Goal: Register for event/course

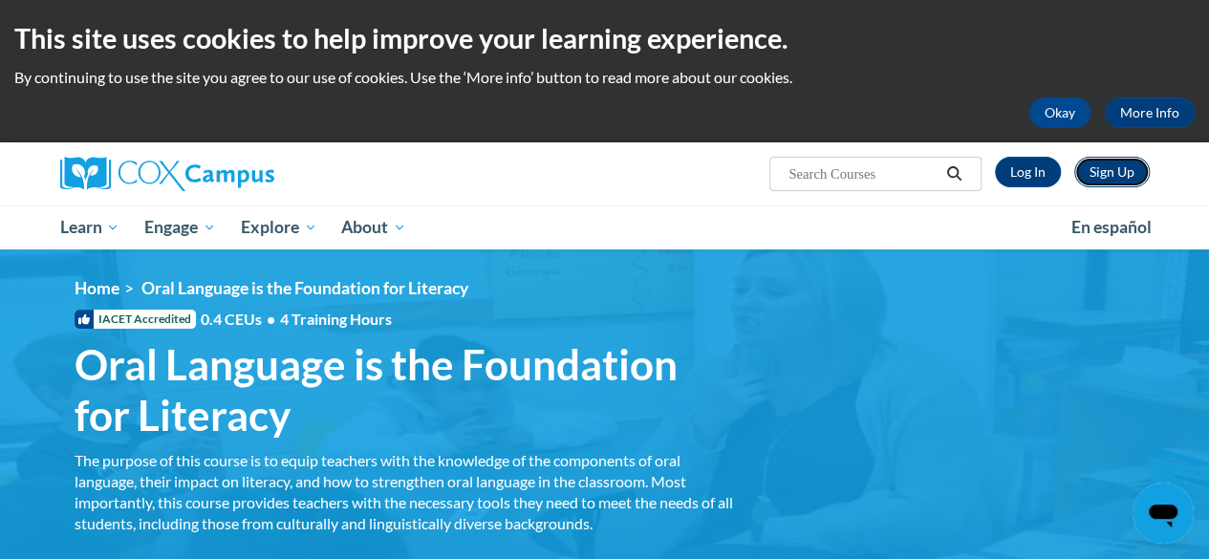
drag, startPoint x: 0, startPoint y: 0, endPoint x: 1106, endPoint y: 171, distance: 1119.5
click at [1106, 171] on link "Sign Up" at bounding box center [1111, 172] width 75 height 31
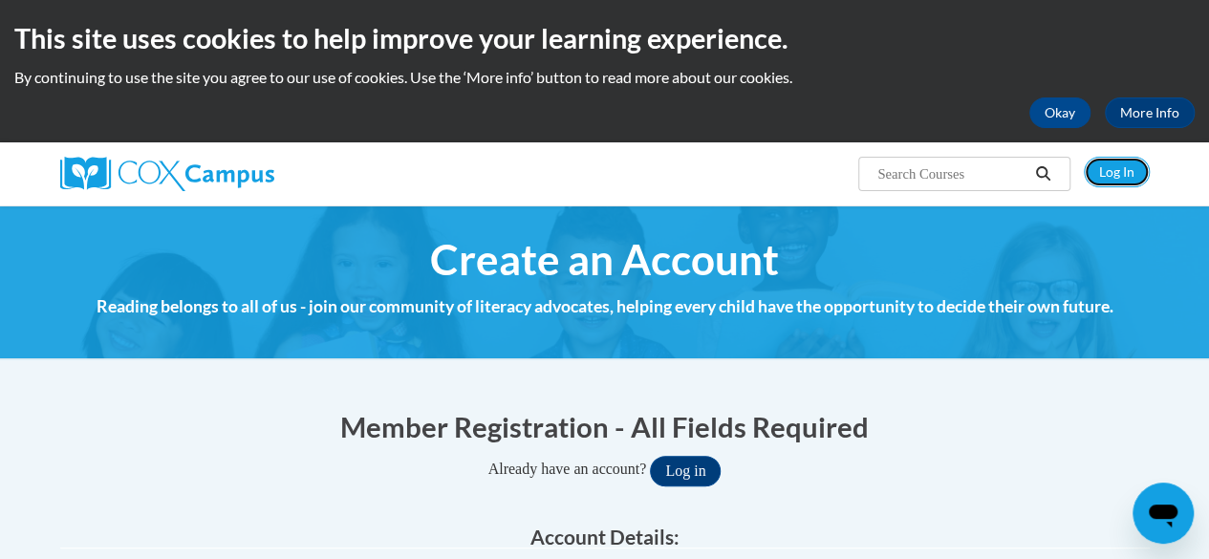
click at [1106, 171] on link "Log In" at bounding box center [1116, 172] width 66 height 31
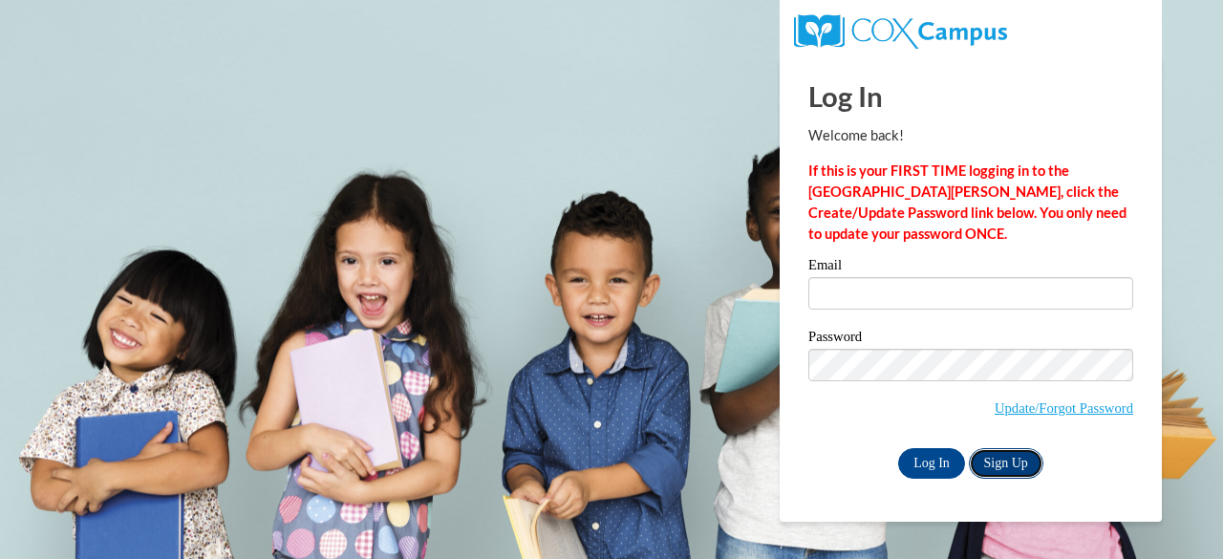
click at [1008, 460] on link "Sign Up" at bounding box center [1006, 463] width 75 height 31
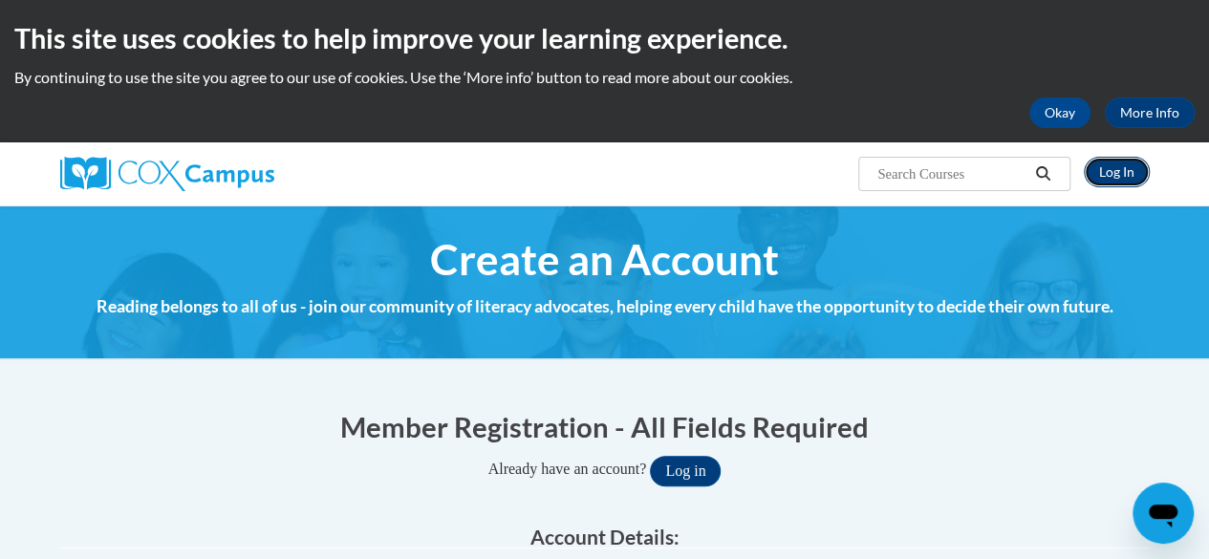
click at [1119, 167] on link "Log In" at bounding box center [1116, 172] width 66 height 31
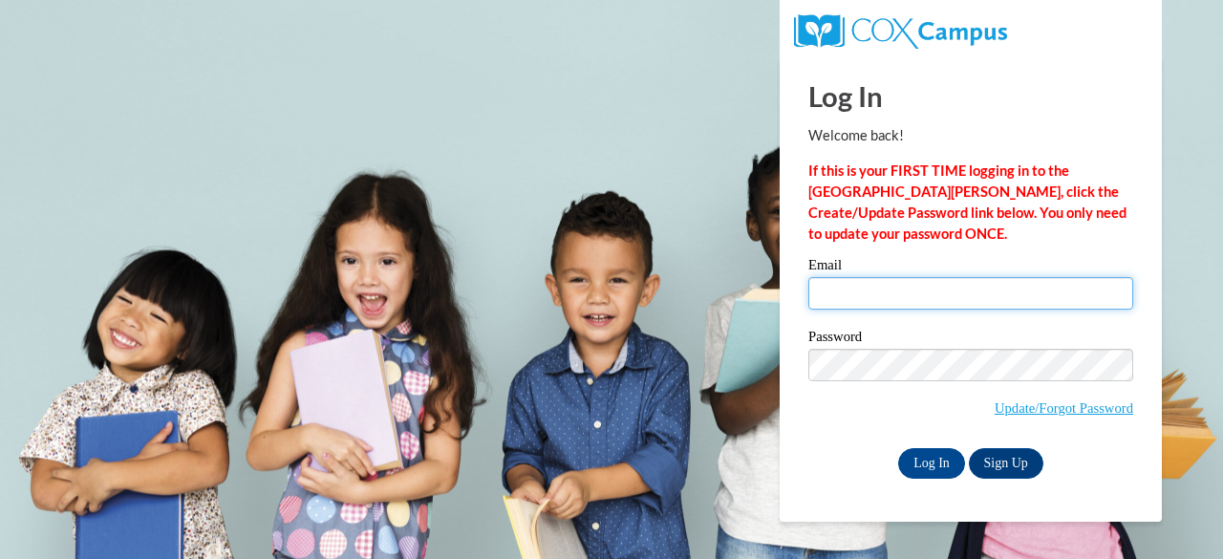
click at [831, 288] on input "Email" at bounding box center [970, 293] width 325 height 32
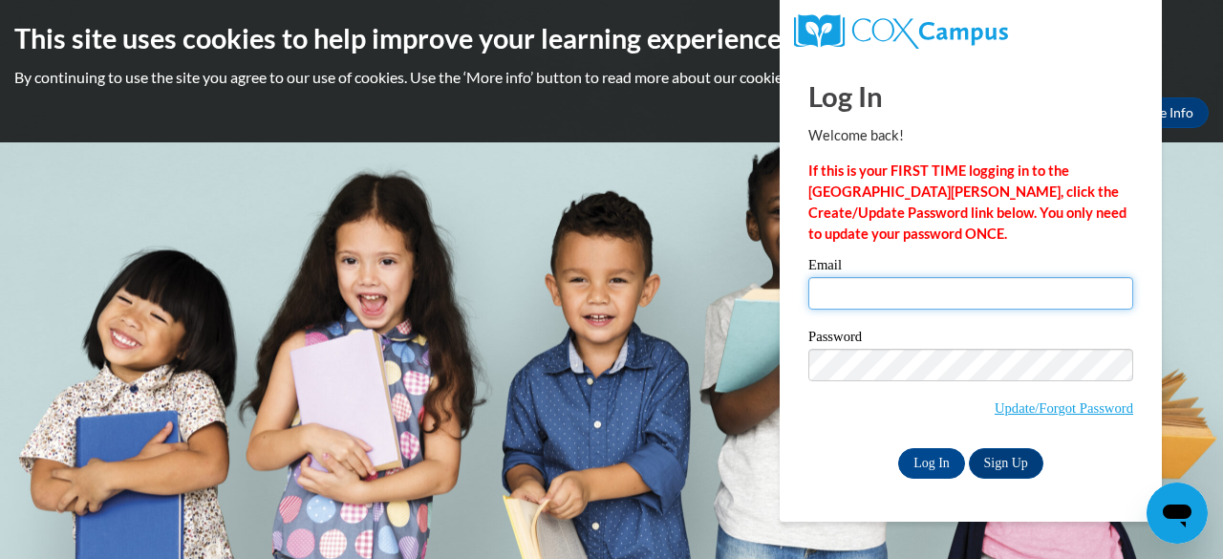
type input "[EMAIL_ADDRESS][DOMAIN_NAME]"
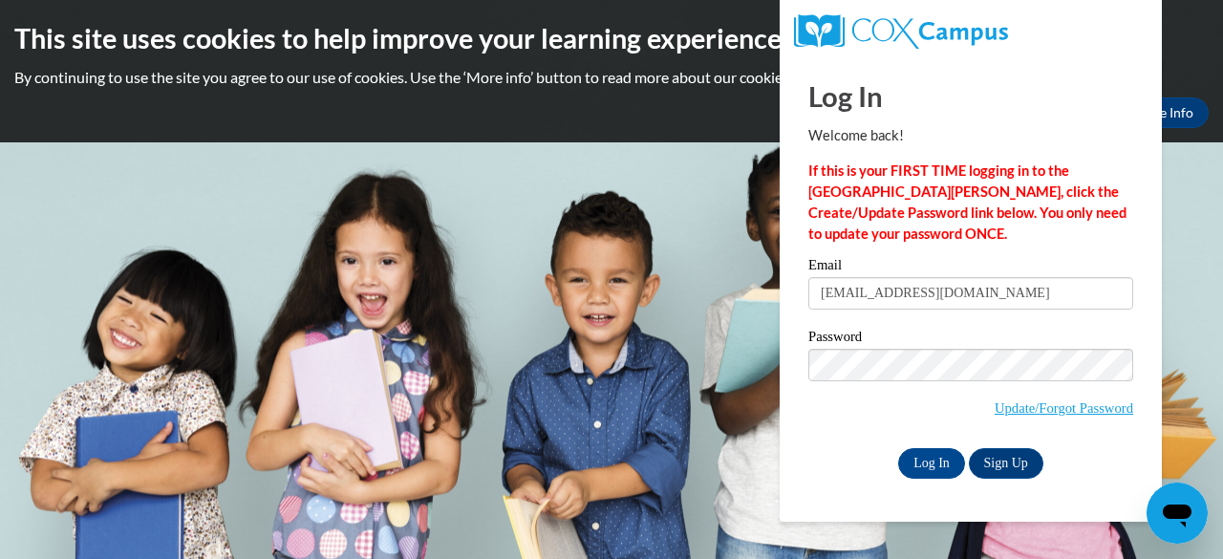
click at [898, 448] on input "Log In" at bounding box center [931, 463] width 67 height 31
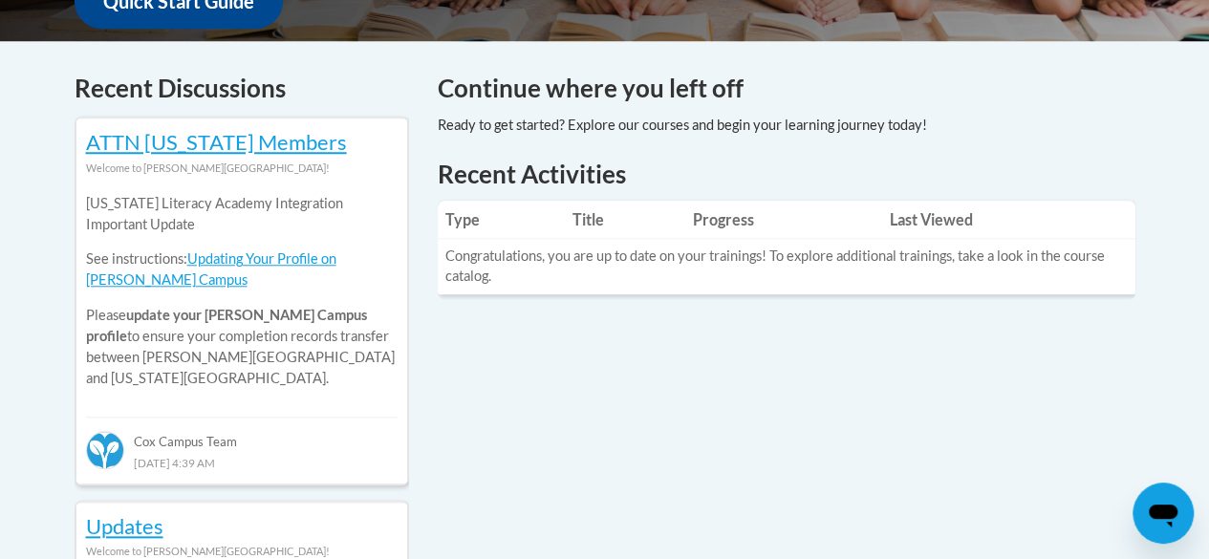
scroll to position [753, 0]
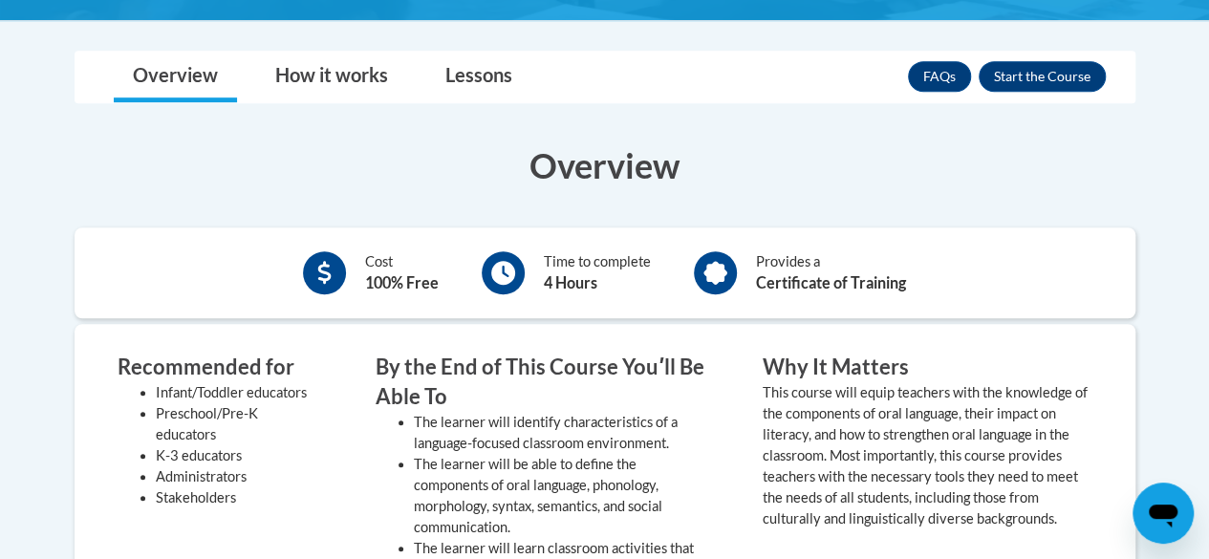
scroll to position [525, 0]
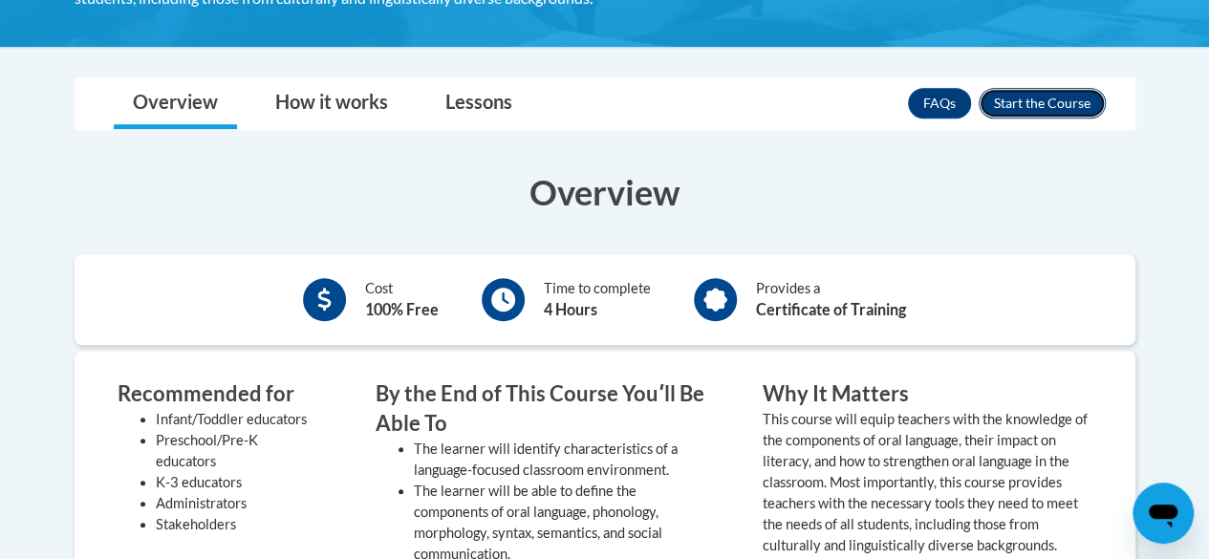
click at [1041, 95] on button "Enroll" at bounding box center [1041, 103] width 127 height 31
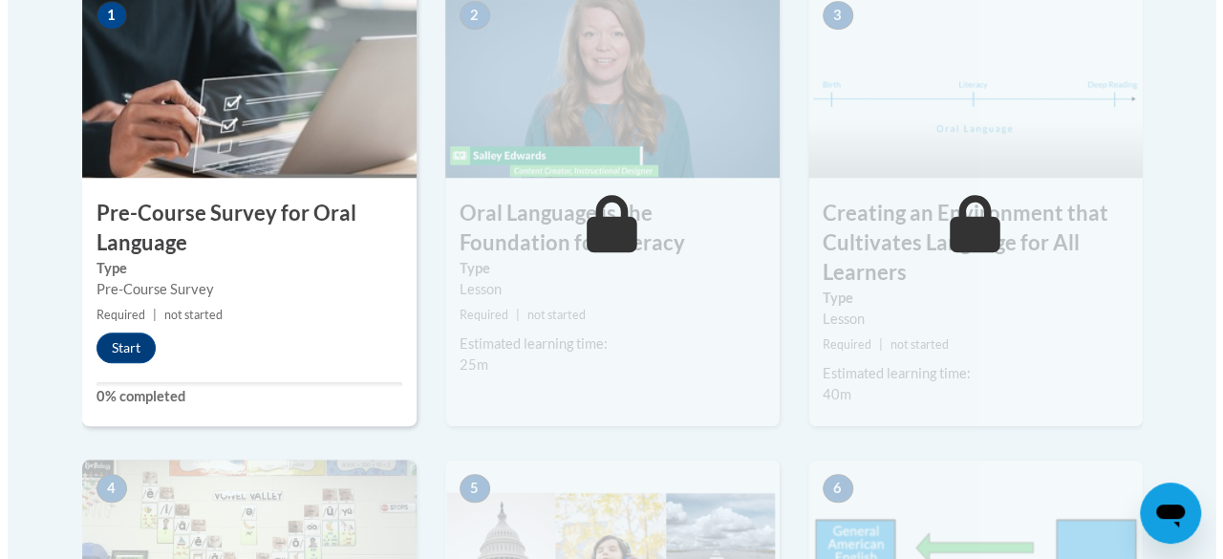
scroll to position [736, 0]
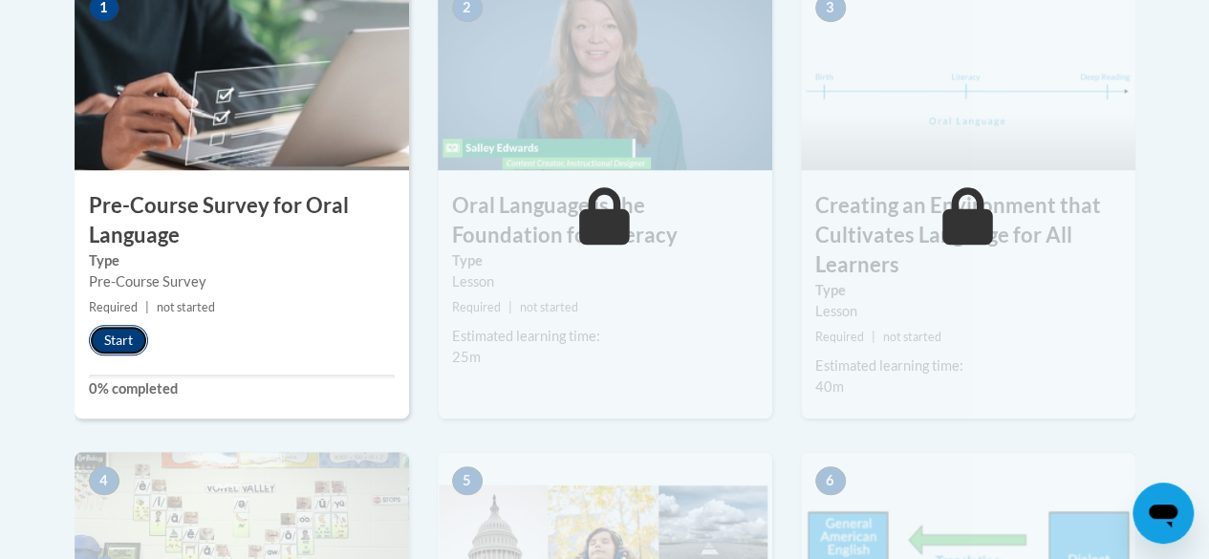
click at [113, 335] on button "Start" at bounding box center [118, 340] width 59 height 31
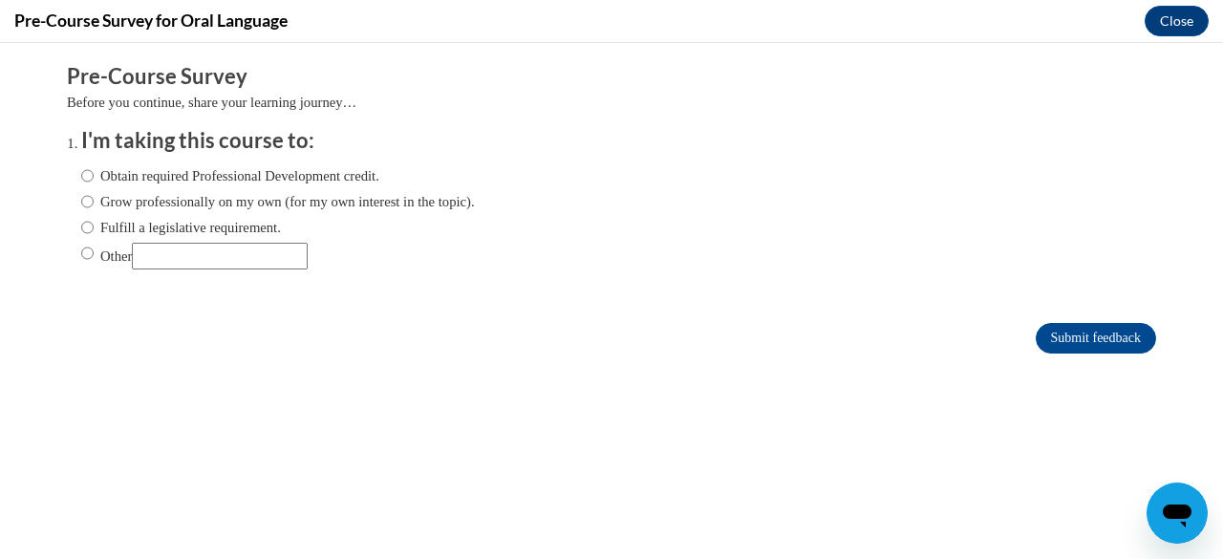
scroll to position [0, 0]
click at [81, 202] on input "Grow professionally on my own (for my own interest in the topic)." at bounding box center [87, 201] width 12 height 21
radio input "true"
click at [1072, 337] on input "Submit feedback" at bounding box center [1096, 338] width 120 height 31
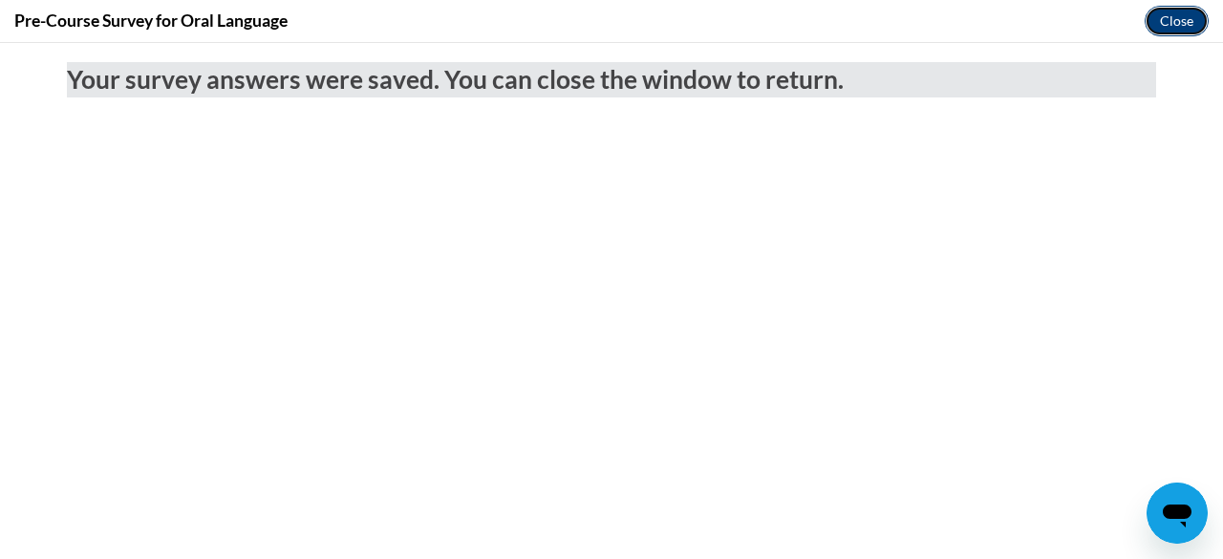
click at [1169, 21] on button "Close" at bounding box center [1177, 21] width 64 height 31
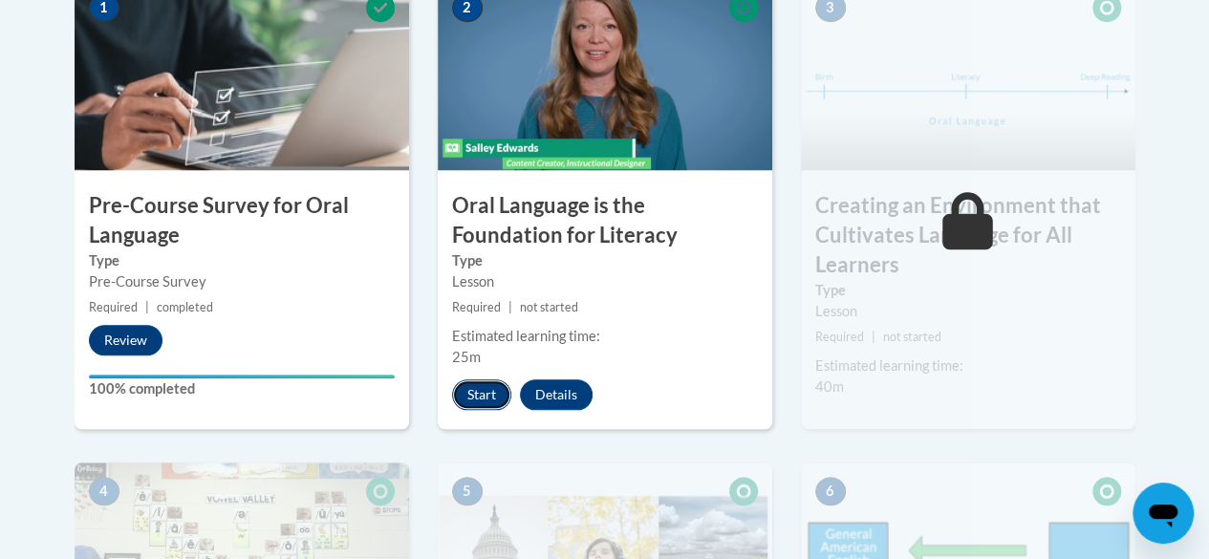
click at [470, 400] on button "Start" at bounding box center [481, 394] width 59 height 31
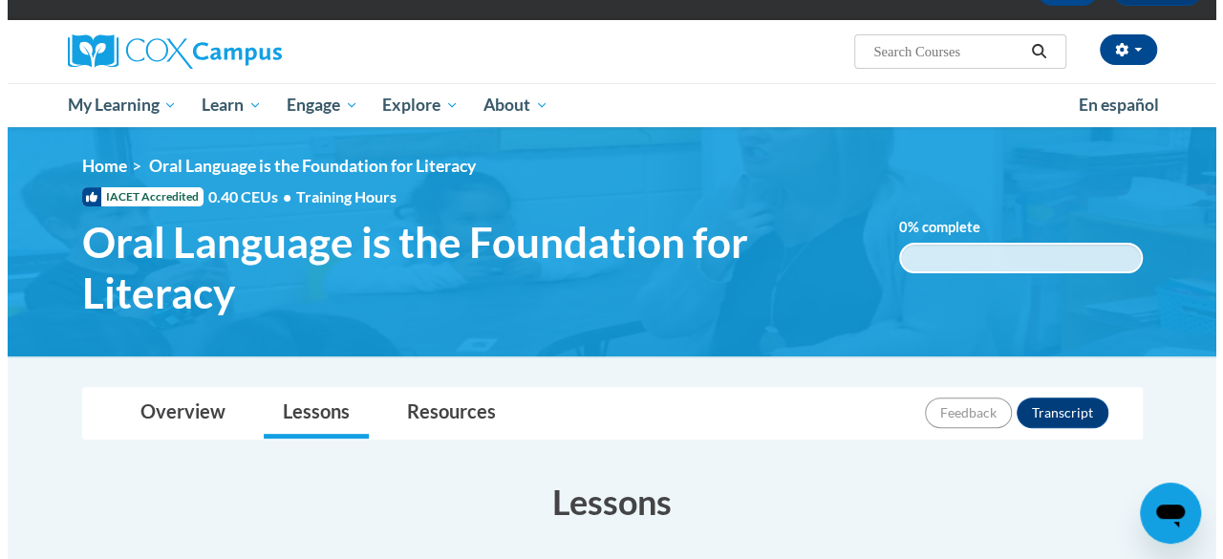
scroll to position [736, 0]
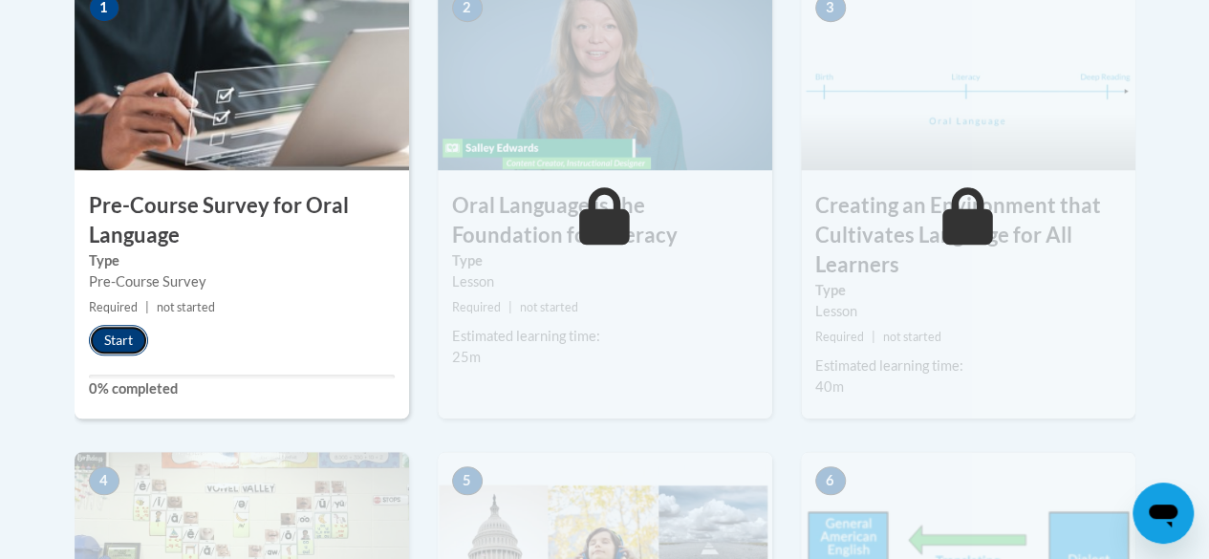
click at [111, 344] on button "Start" at bounding box center [118, 340] width 59 height 31
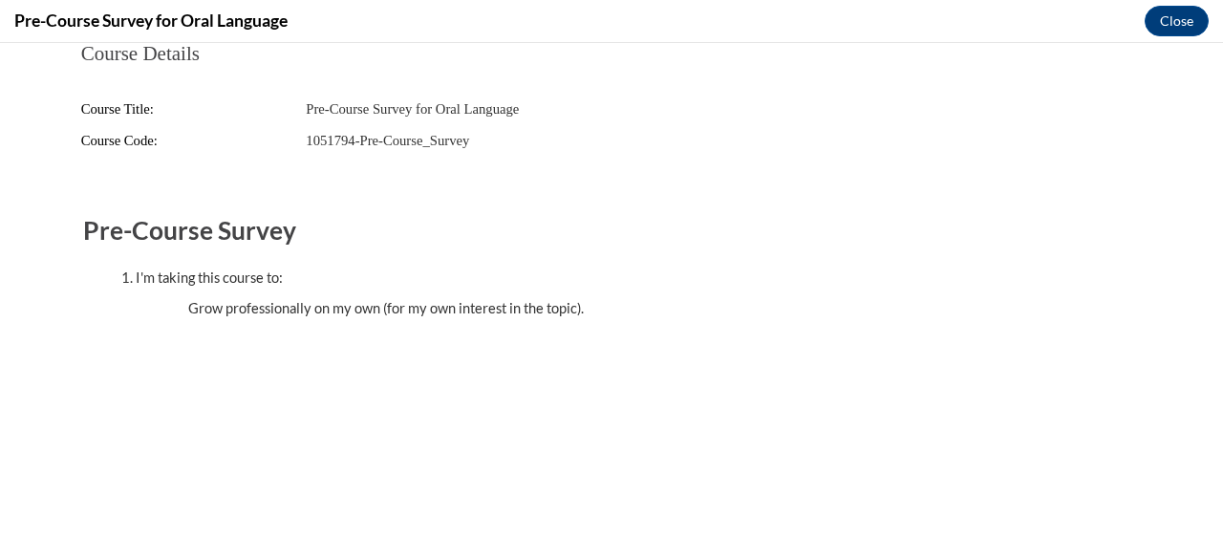
scroll to position [0, 0]
click at [1166, 28] on button "Close" at bounding box center [1177, 21] width 64 height 31
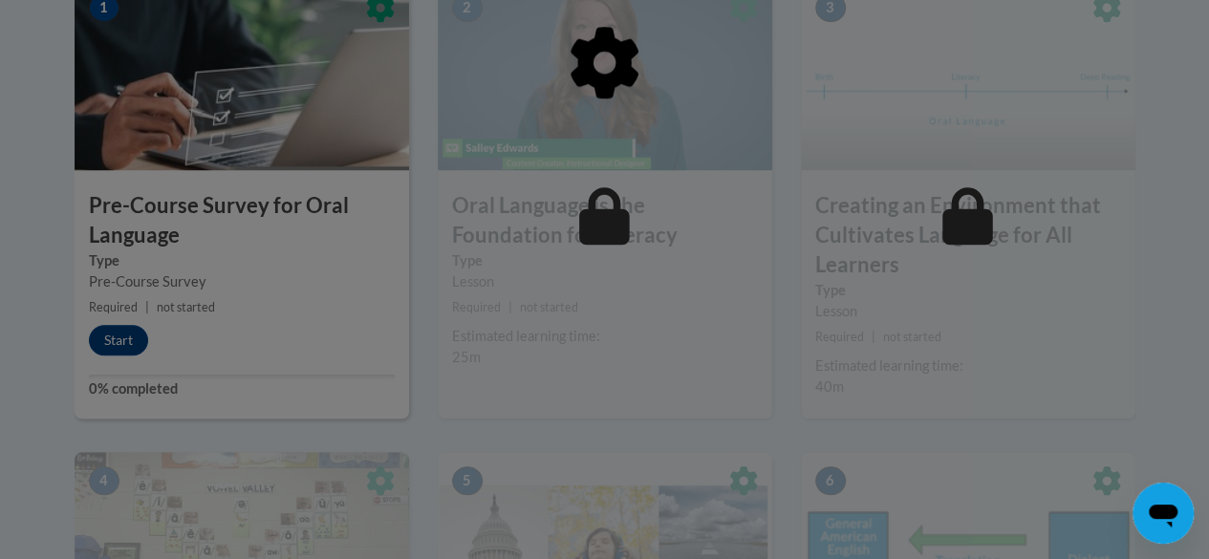
click at [586, 203] on div at bounding box center [605, 160] width 1060 height 363
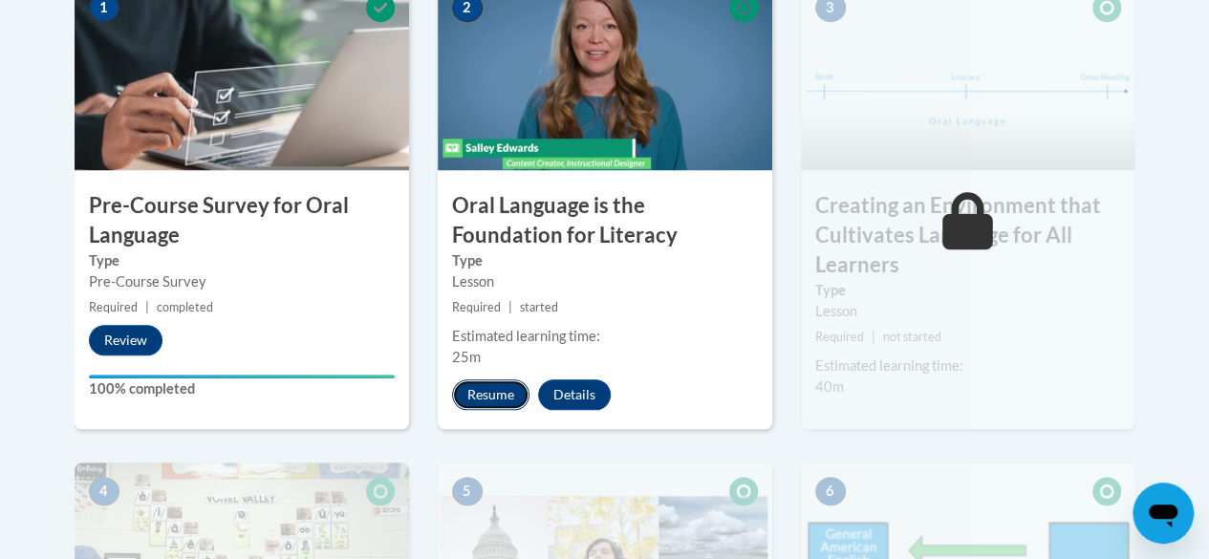
click at [495, 397] on button "Resume" at bounding box center [490, 394] width 77 height 31
